Goal: Information Seeking & Learning: Learn about a topic

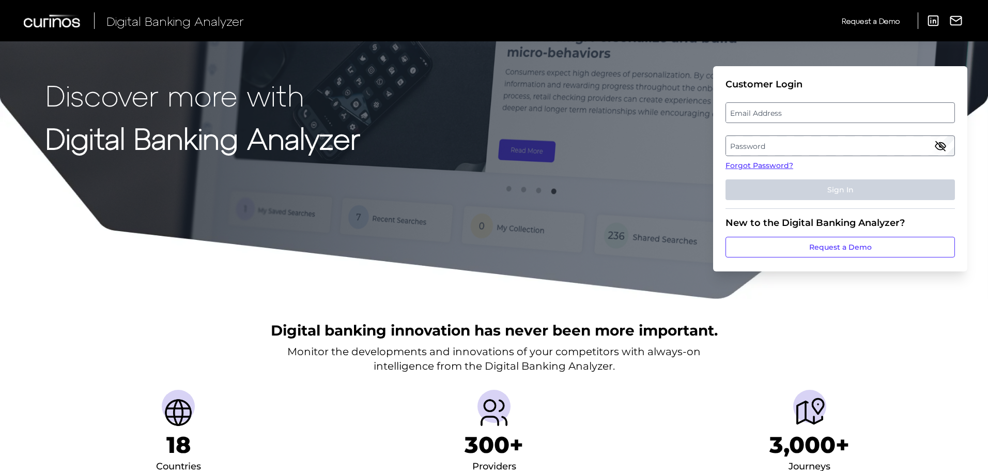
click at [759, 116] on label "Email Address" at bounding box center [840, 112] width 228 height 19
click at [759, 116] on input "email" at bounding box center [840, 112] width 229 height 21
type input "[EMAIL_ADDRESS][PERSON_NAME][DOMAIN_NAME]"
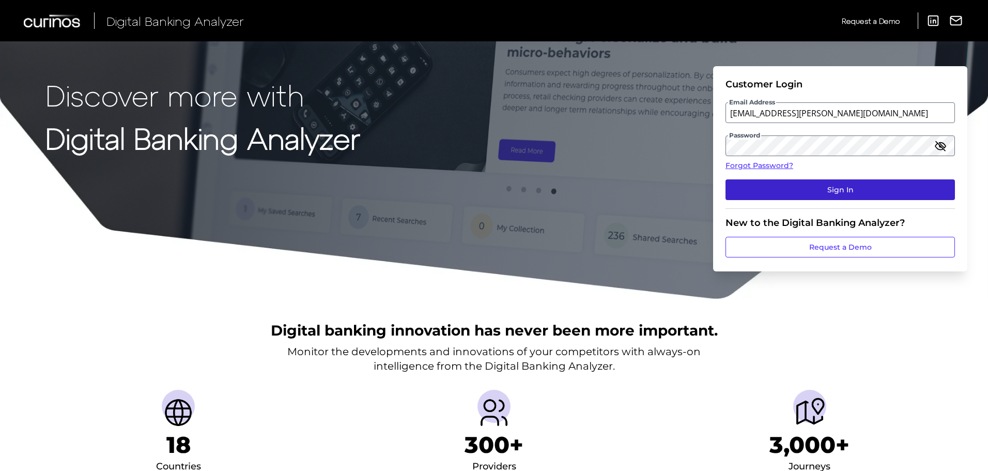
click at [828, 182] on button "Sign In" at bounding box center [840, 189] width 229 height 21
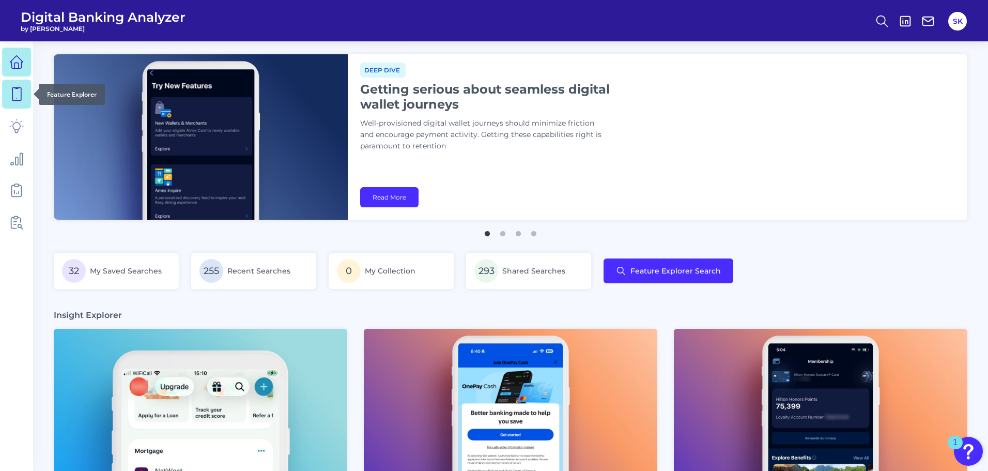
click at [13, 97] on icon at bounding box center [16, 94] width 9 height 13
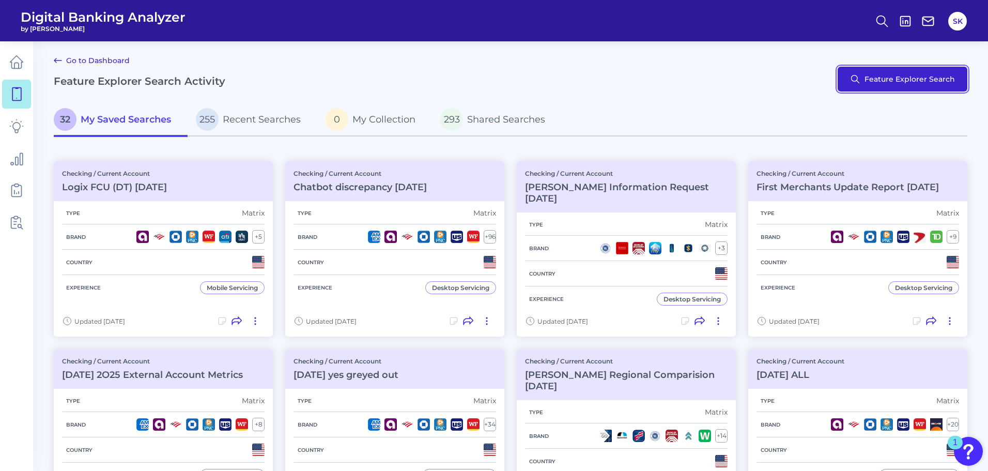
click at [903, 75] on button "Feature Explorer Search" at bounding box center [903, 79] width 130 height 25
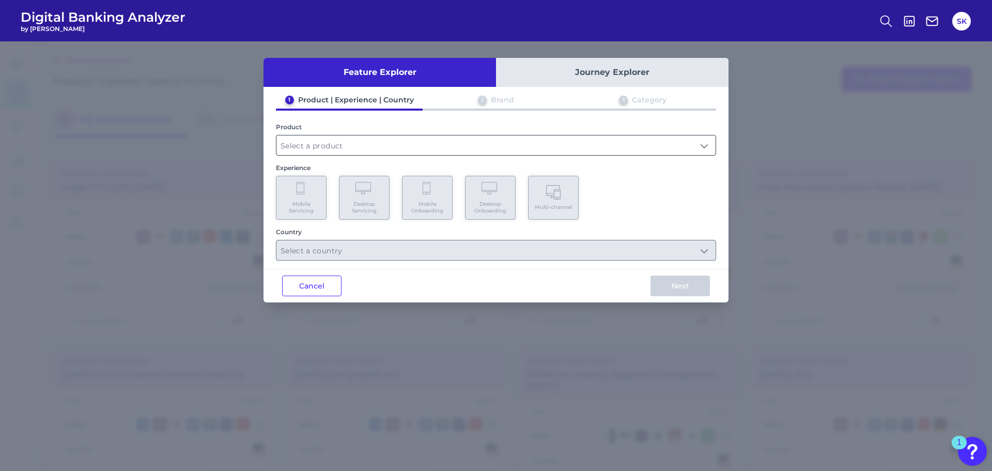
click at [305, 148] on input "text" at bounding box center [495, 145] width 439 height 20
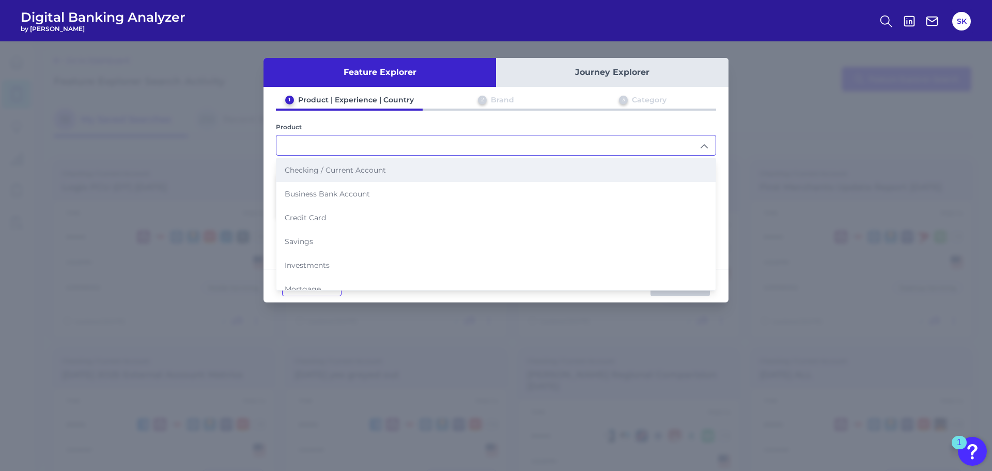
click at [313, 177] on li "Checking / Current Account" at bounding box center [495, 170] width 439 height 24
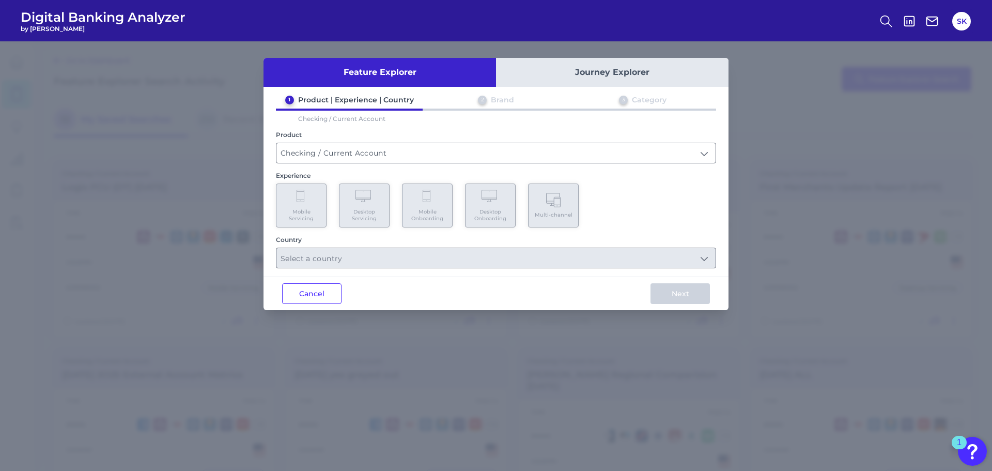
type input "Checking / Current Account"
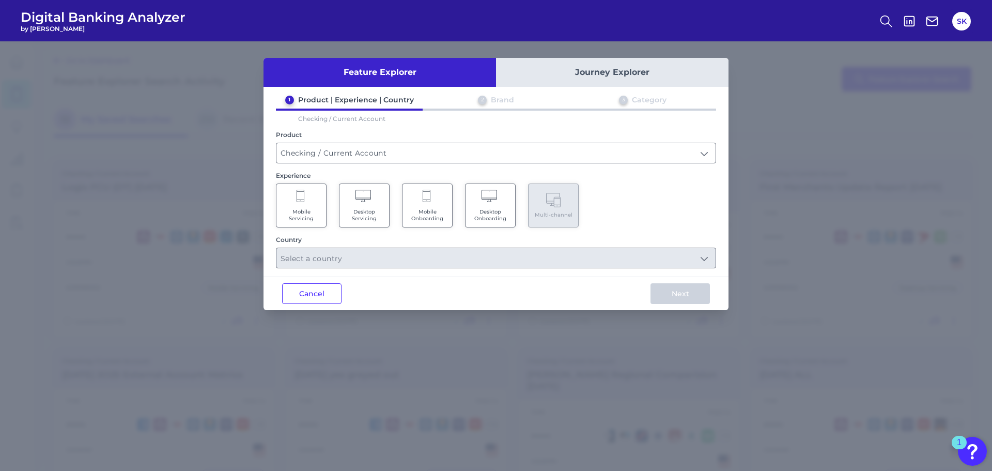
click at [307, 206] on Servicing "Mobile Servicing" at bounding box center [301, 205] width 51 height 44
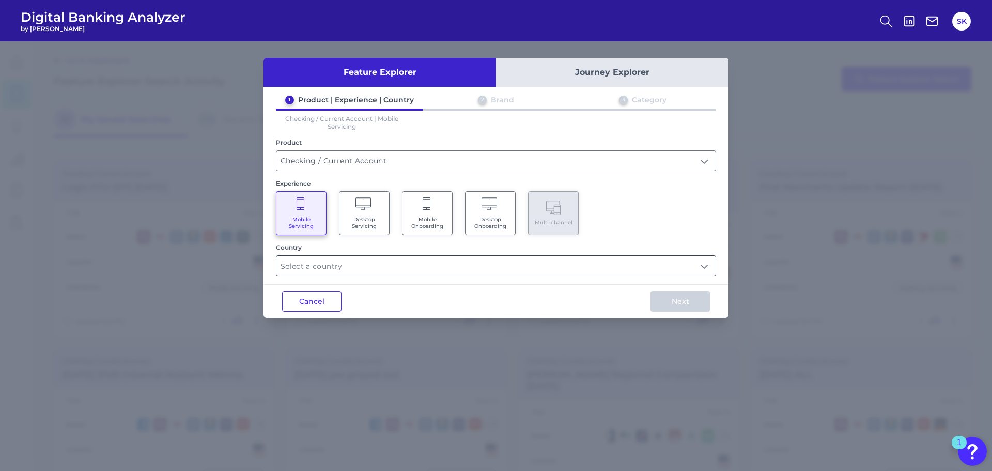
click at [661, 268] on input "text" at bounding box center [495, 266] width 439 height 20
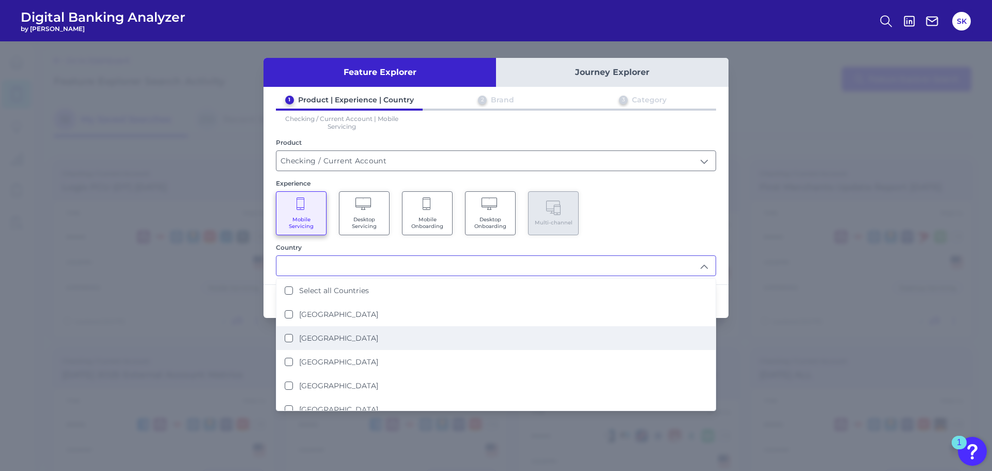
click at [329, 337] on label "[GEOGRAPHIC_DATA]" at bounding box center [338, 337] width 79 height 9
type input "[GEOGRAPHIC_DATA]"
click at [847, 348] on div "Feature Explorer Journey Explorer 1 Product | Experience | Country 2 Brand 3 Ca…" at bounding box center [496, 255] width 992 height 429
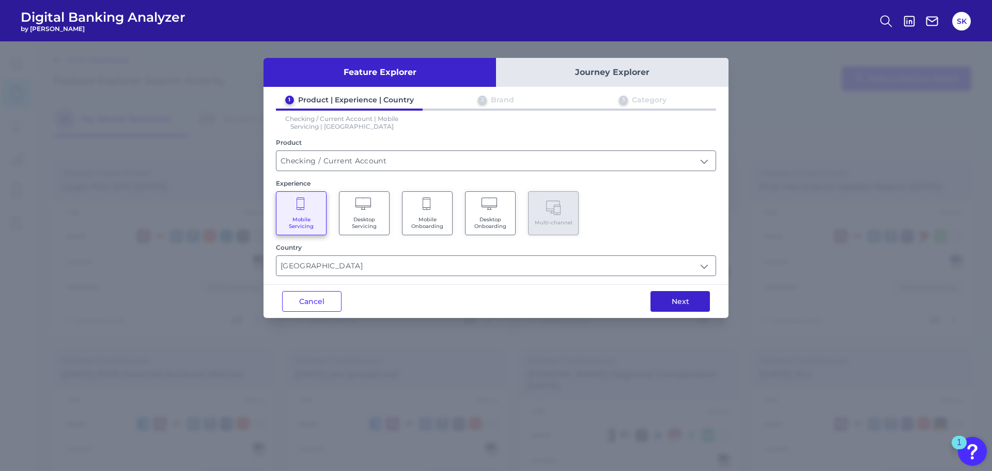
click at [689, 306] on button "Next" at bounding box center [680, 301] width 59 height 21
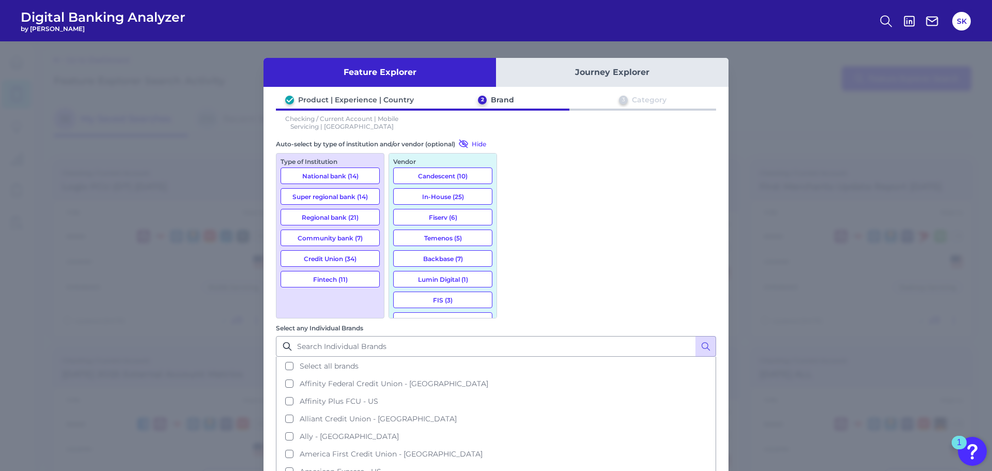
click at [328, 176] on button "National bank (14)" at bounding box center [330, 175] width 99 height 17
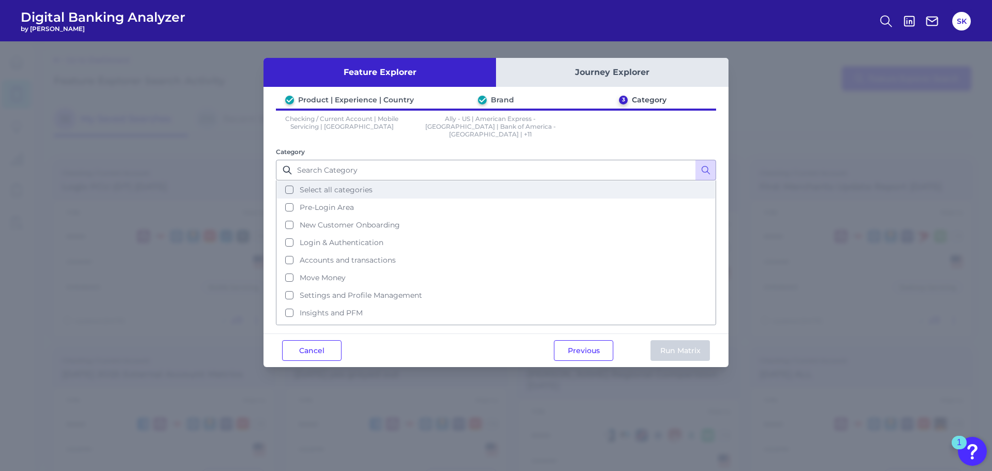
click at [317, 185] on span "Select all categories" at bounding box center [336, 189] width 73 height 9
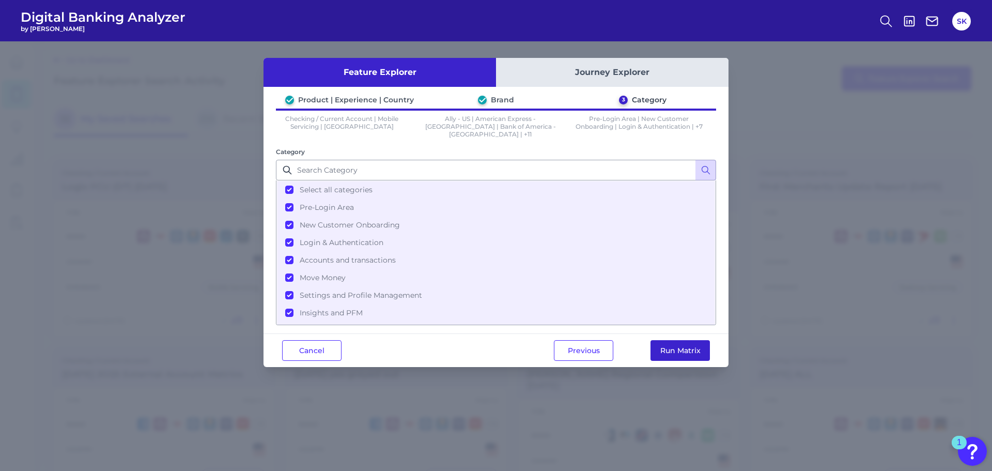
click at [675, 347] on button "Run Matrix" at bounding box center [680, 350] width 59 height 21
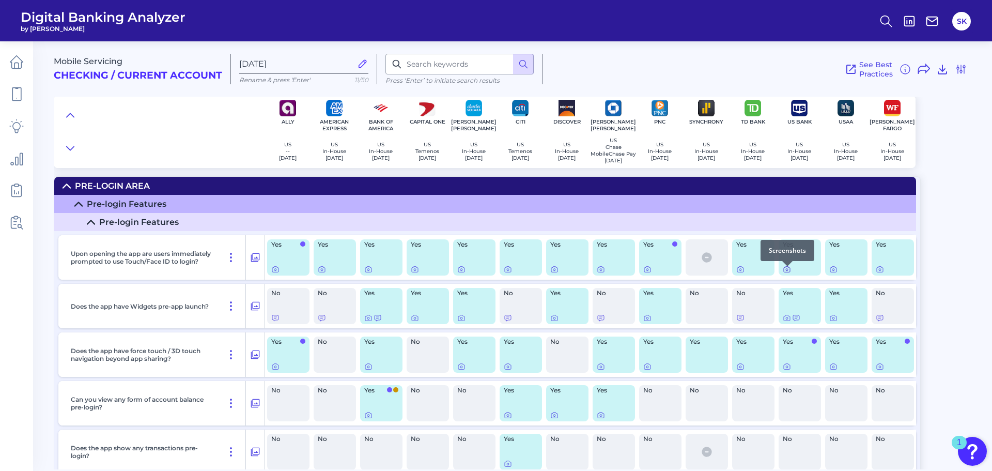
click at [787, 269] on div at bounding box center [787, 266] width 10 height 10
click at [789, 273] on icon at bounding box center [787, 269] width 8 height 8
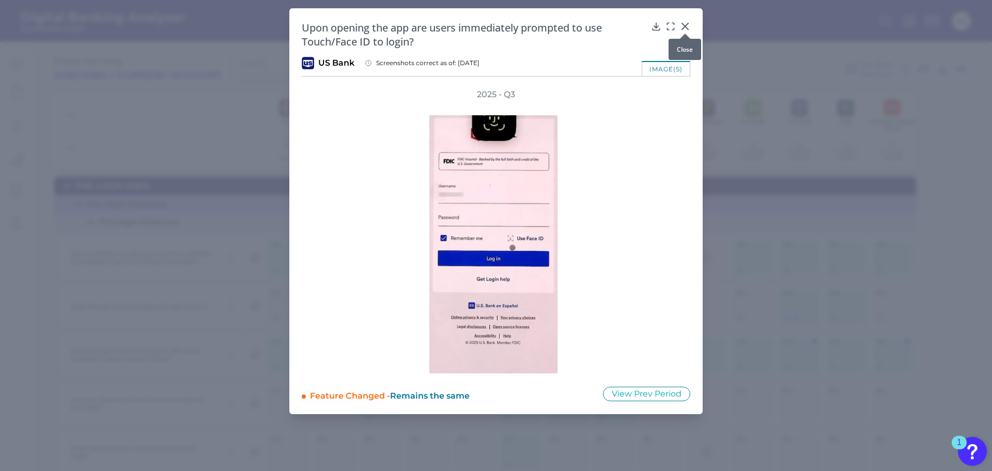
click at [685, 27] on icon at bounding box center [685, 26] width 10 height 10
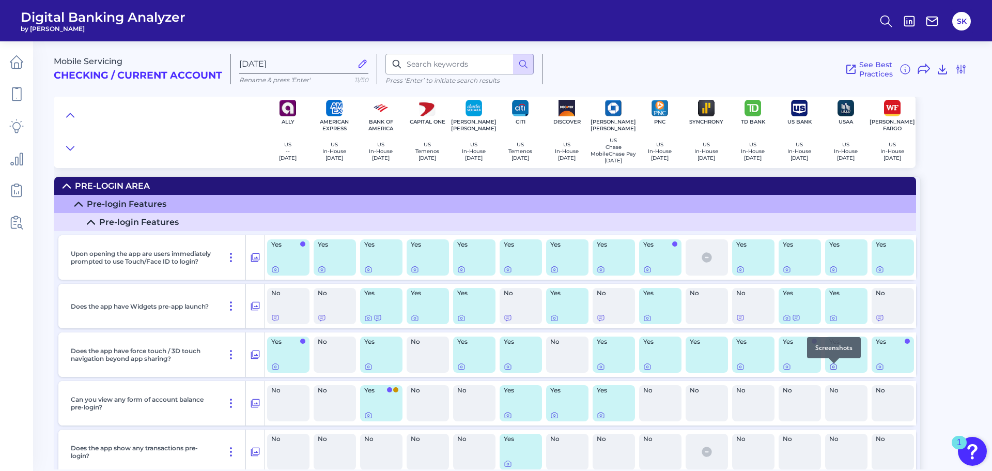
click at [835, 368] on div at bounding box center [834, 363] width 10 height 10
click at [835, 368] on icon at bounding box center [834, 367] width 2 height 2
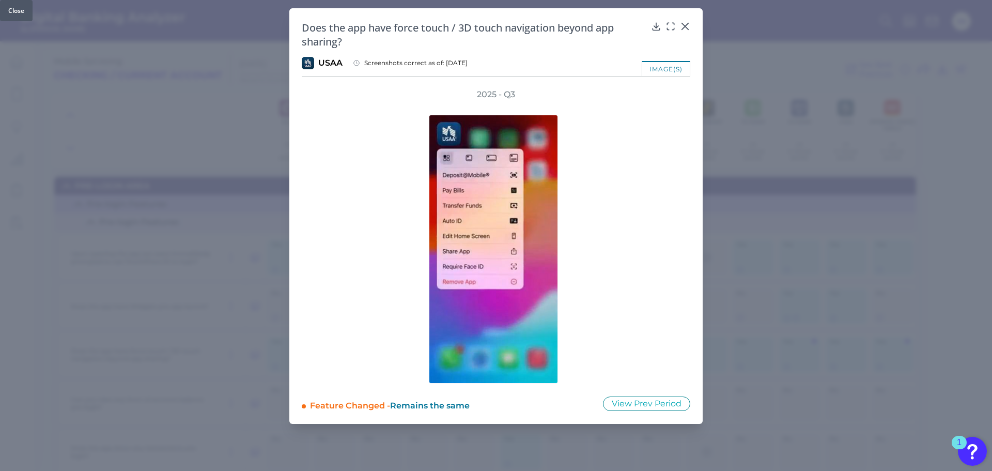
click at [686, 24] on icon at bounding box center [685, 26] width 10 height 10
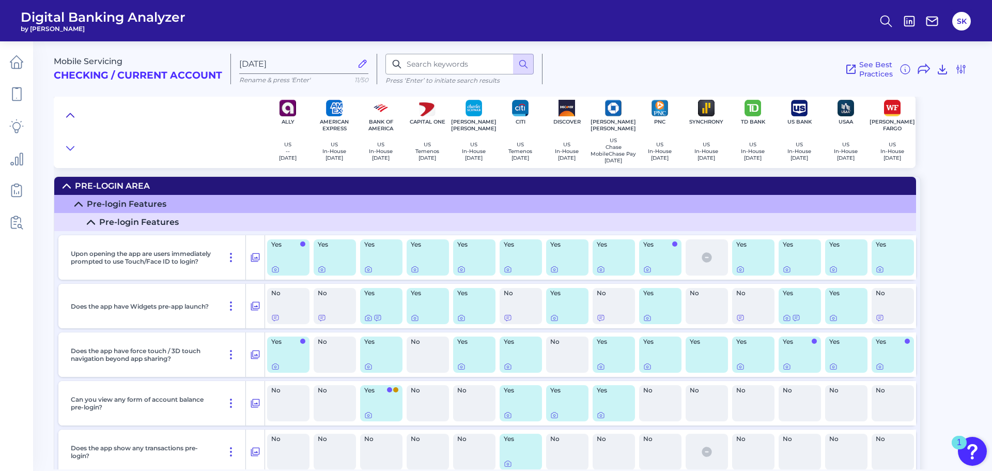
click at [72, 114] on icon at bounding box center [70, 115] width 8 height 10
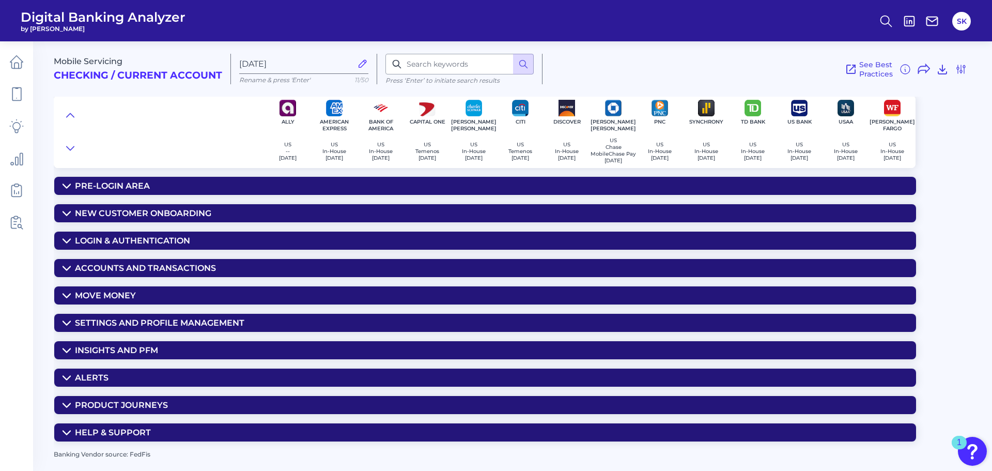
click at [67, 268] on icon at bounding box center [67, 268] width 8 height 8
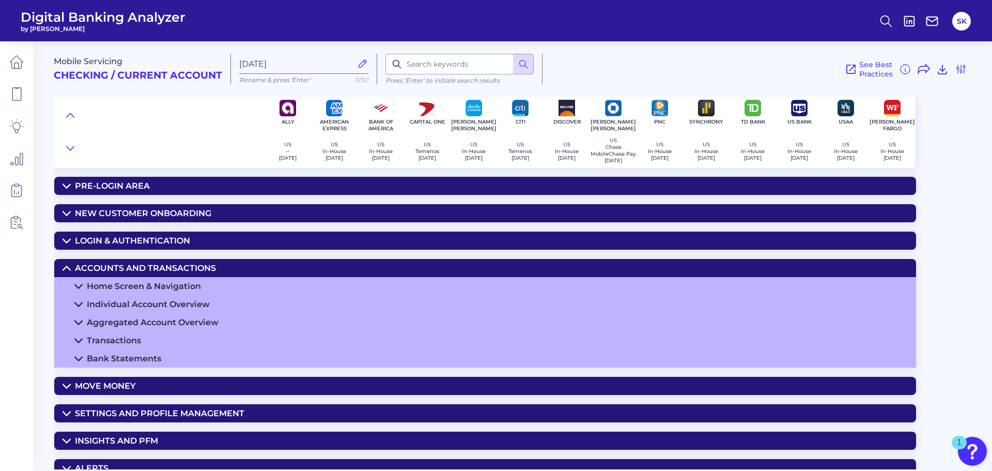
click at [87, 291] on div "Home Screen & Navigation" at bounding box center [144, 286] width 114 height 10
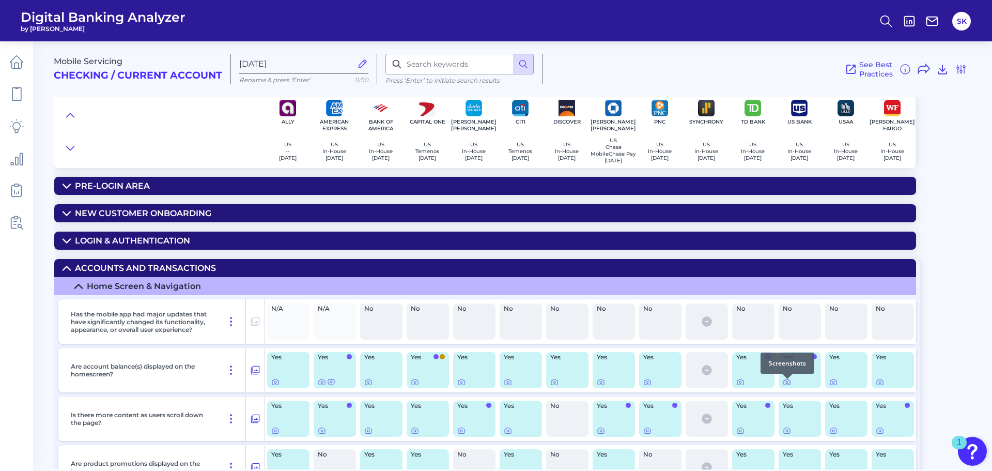
click at [787, 385] on icon at bounding box center [787, 382] width 8 height 8
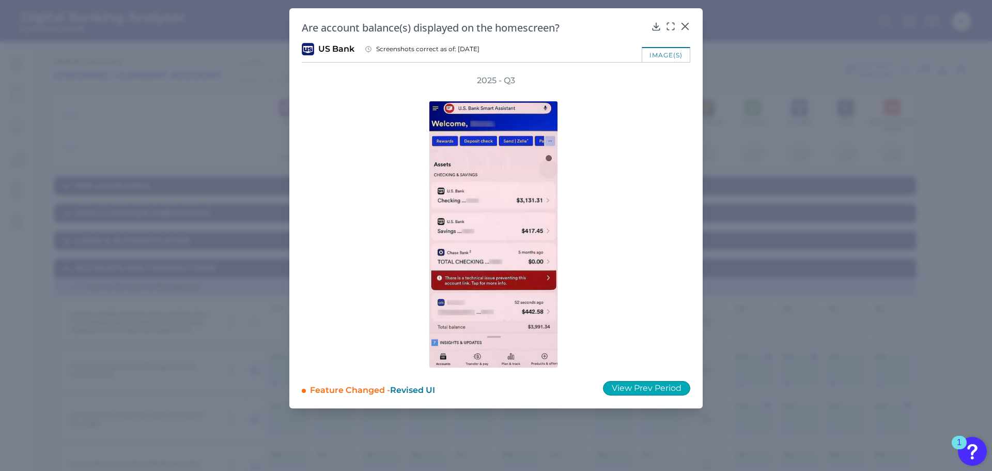
click at [651, 391] on button "View Prev Period" at bounding box center [646, 388] width 87 height 14
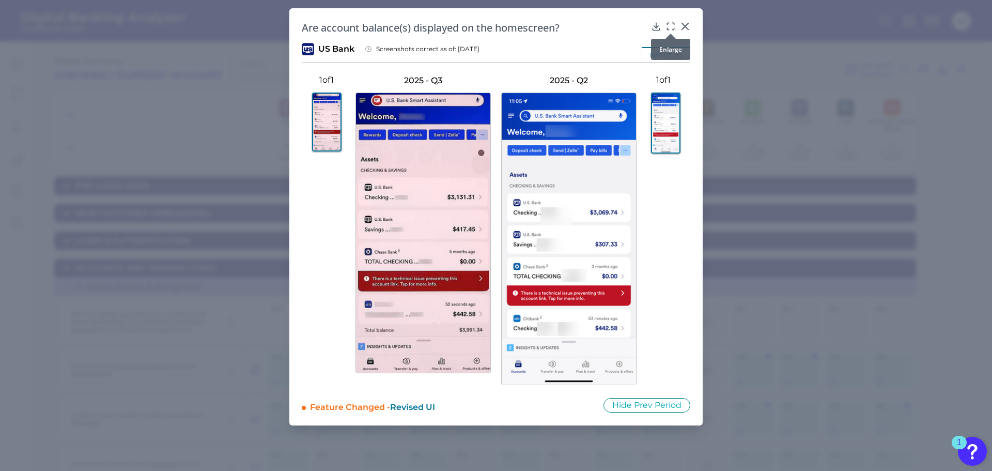
click at [668, 26] on icon at bounding box center [671, 26] width 10 height 10
